Goal: Use online tool/utility: Utilize a website feature to perform a specific function

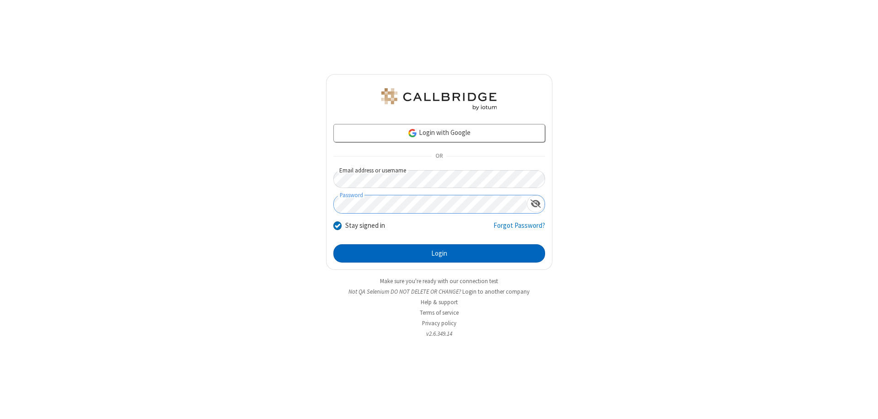
click at [439, 253] on button "Login" at bounding box center [439, 253] width 212 height 18
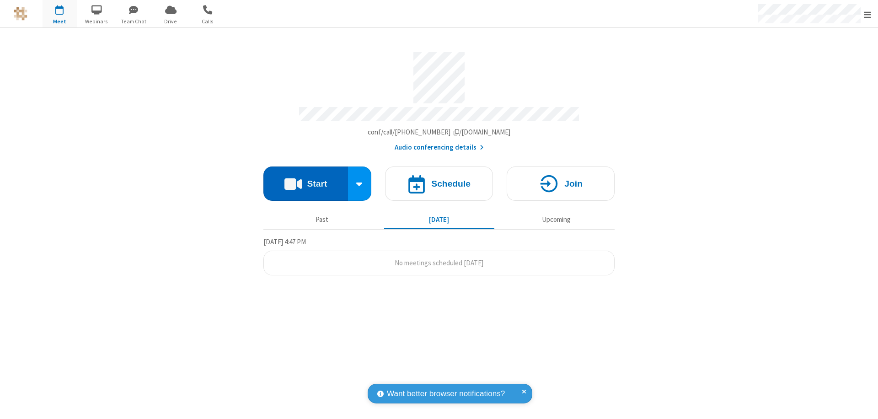
click at [305, 179] on button "Start" at bounding box center [305, 183] width 85 height 34
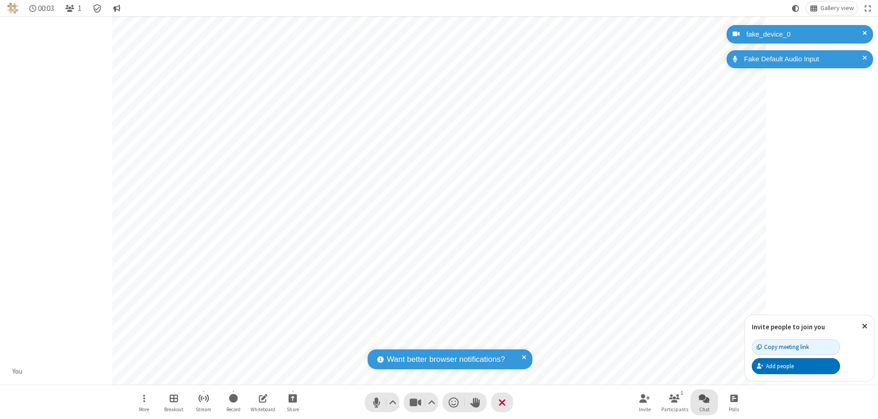
click at [704, 398] on span "Open chat" at bounding box center [703, 397] width 11 height 11
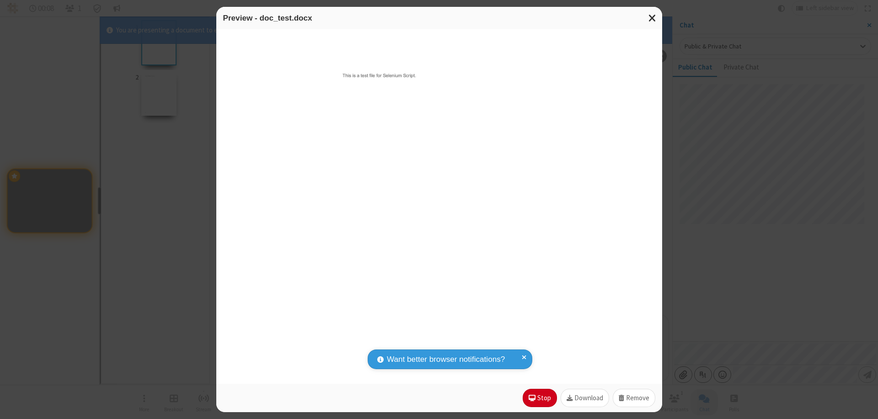
click at [652, 18] on span "Close modal" at bounding box center [652, 18] width 8 height 12
